Goal: Task Accomplishment & Management: Use online tool/utility

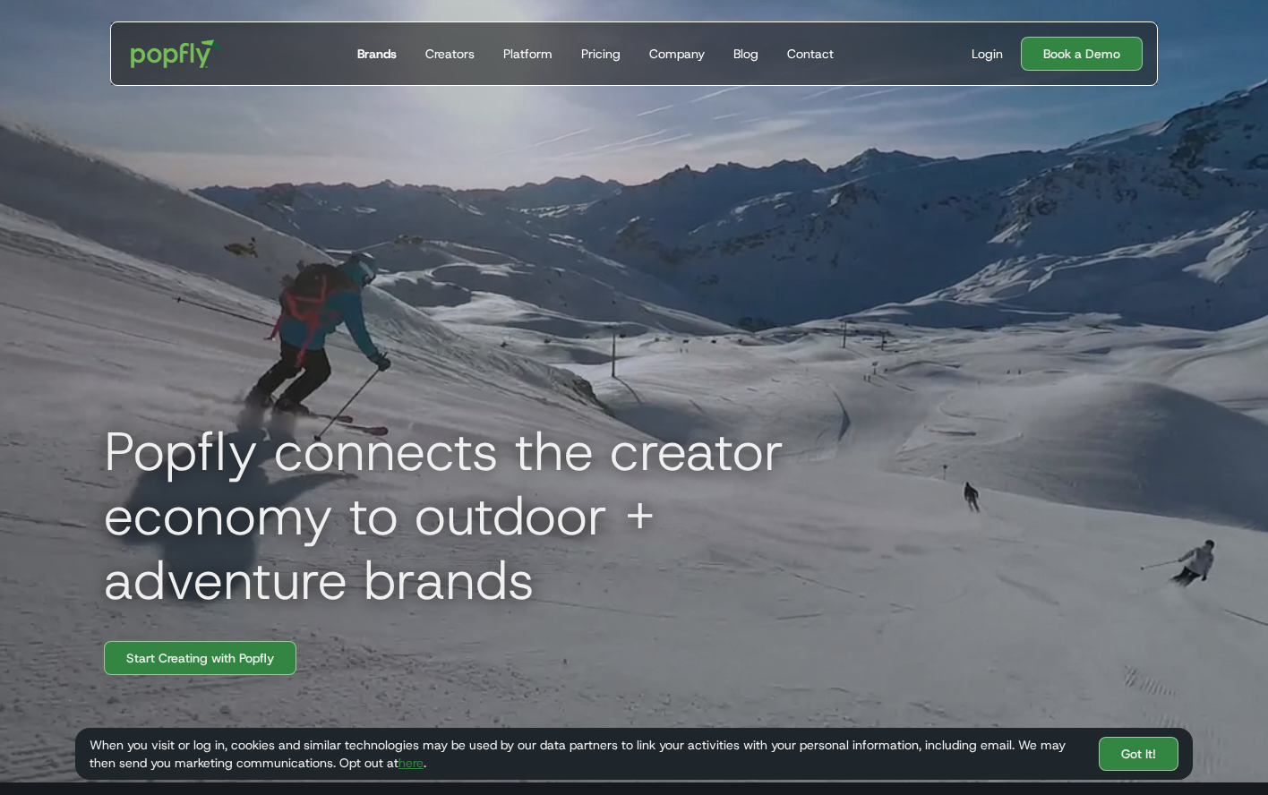
click at [374, 50] on div "Brands" at bounding box center [376, 54] width 39 height 18
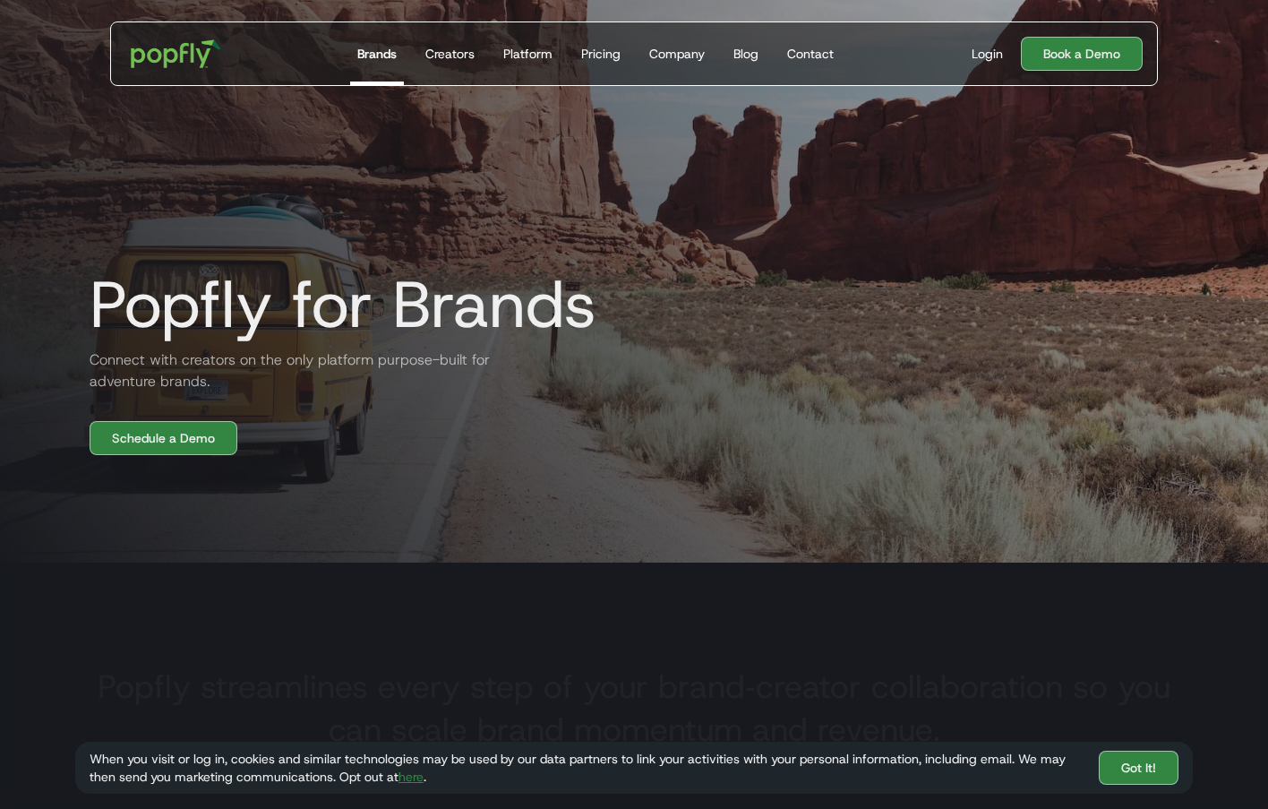
scroll to position [269, 0]
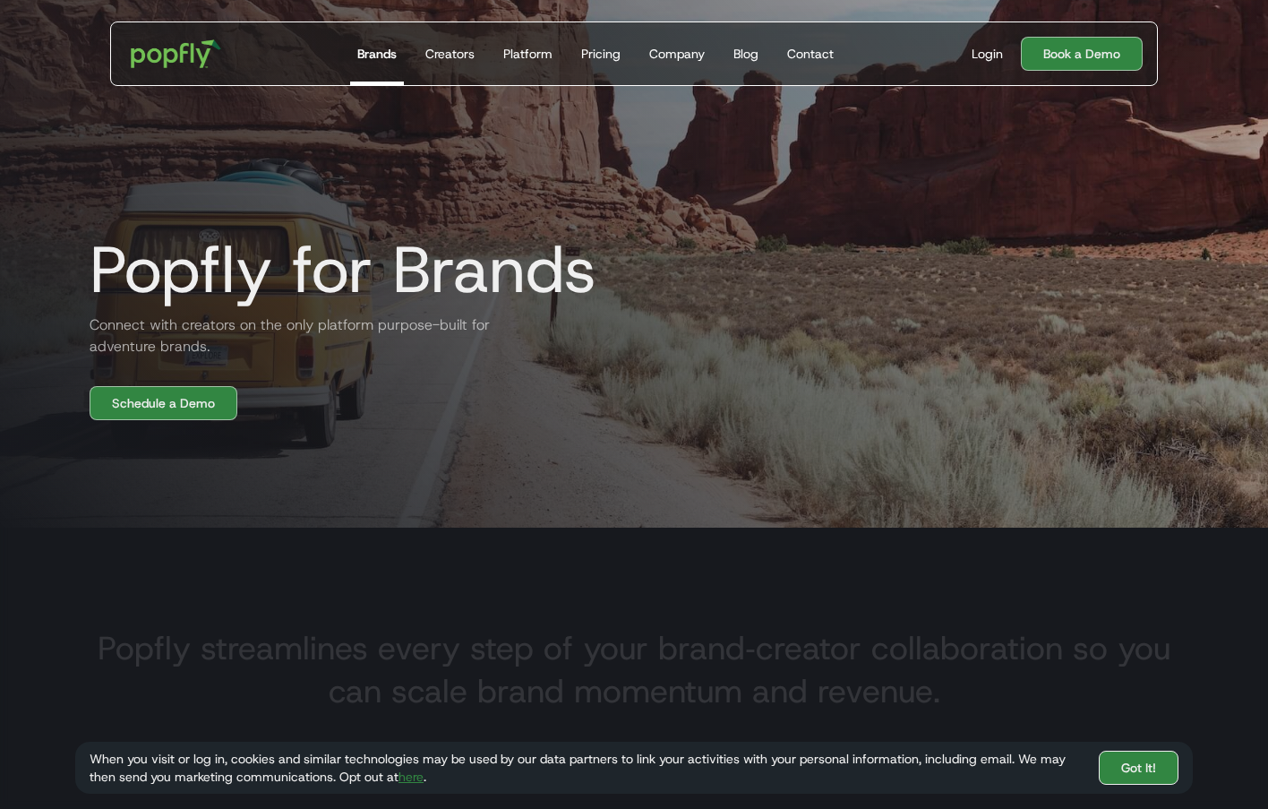
click at [1160, 769] on link "Got It!" at bounding box center [1139, 768] width 80 height 34
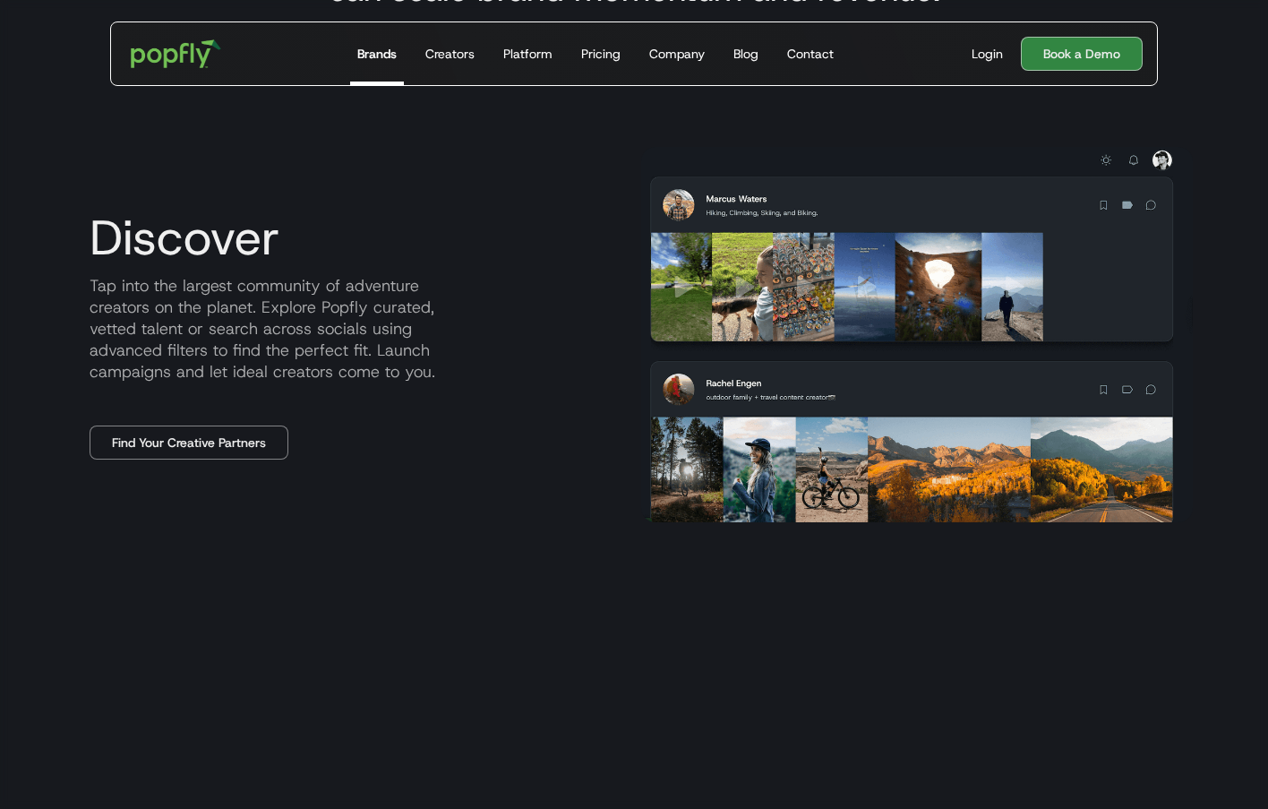
scroll to position [985, 0]
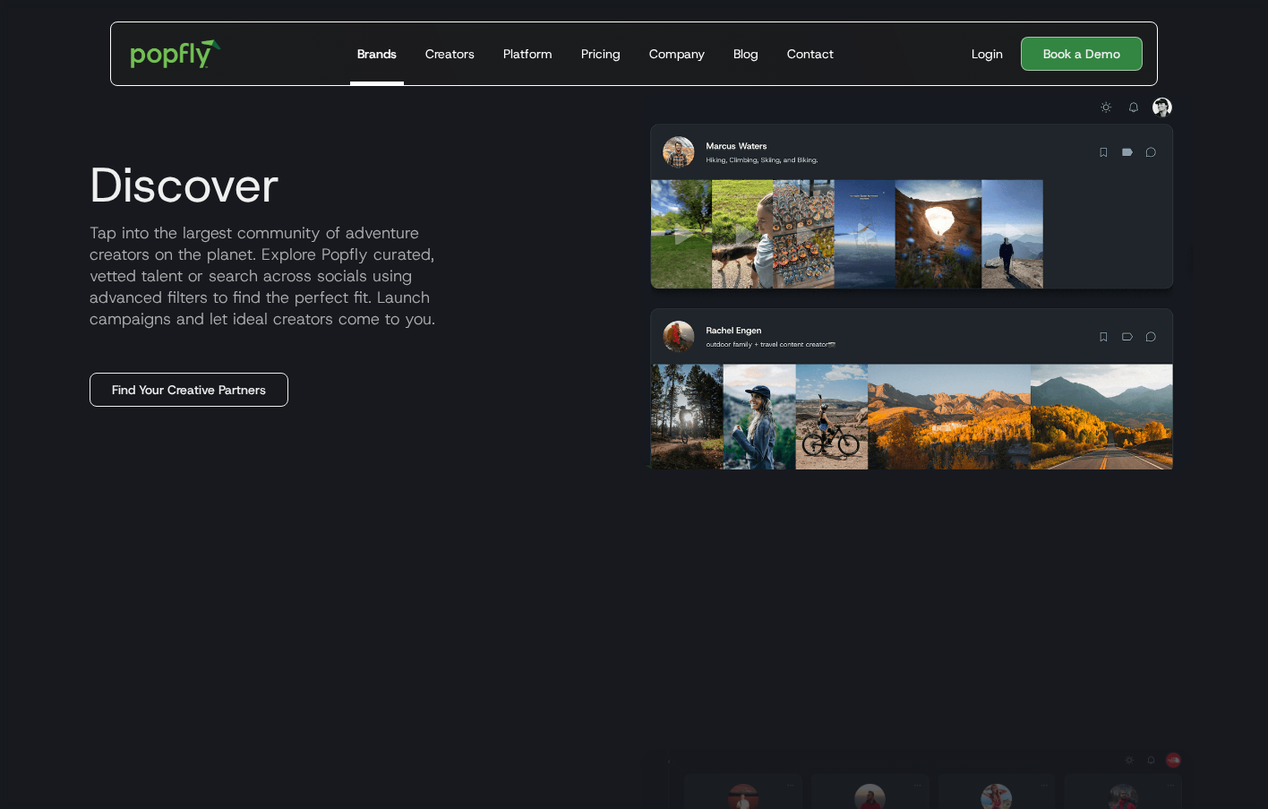
click at [174, 393] on link "Find Your Creative Partners" at bounding box center [189, 390] width 199 height 34
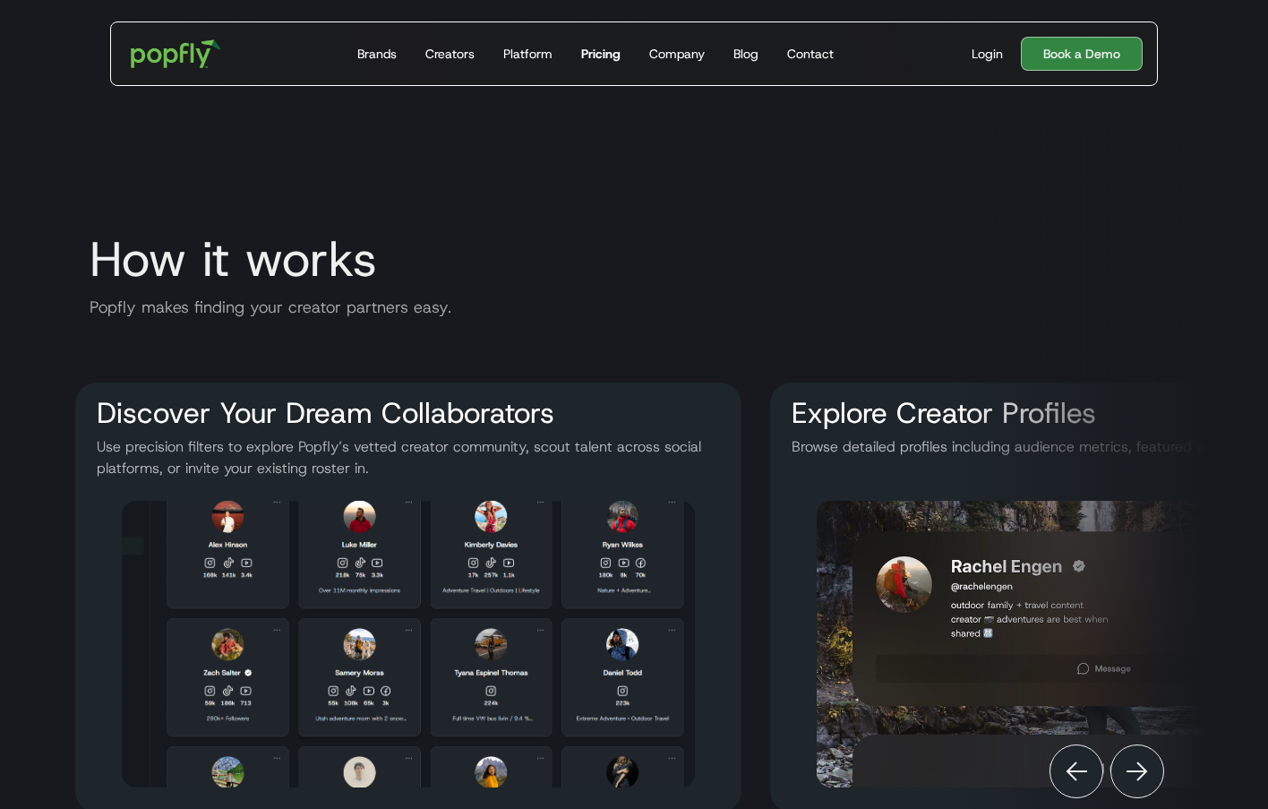
scroll to position [2777, 0]
